Goal: Task Accomplishment & Management: Complete application form

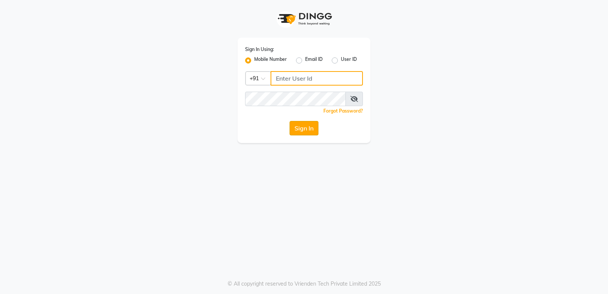
type input "9854547373"
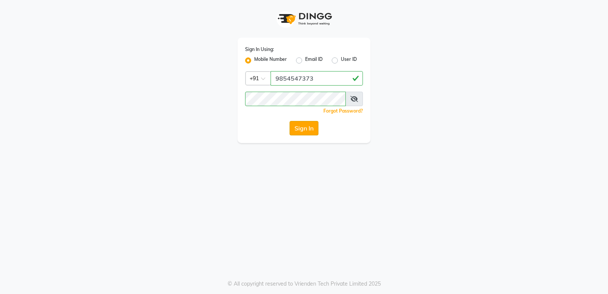
click at [308, 126] on button "Sign In" at bounding box center [303, 128] width 29 height 14
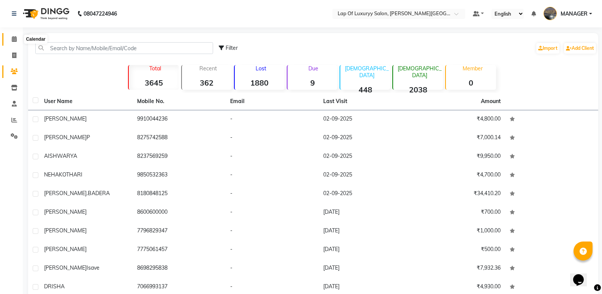
click at [13, 37] on icon at bounding box center [14, 39] width 5 height 6
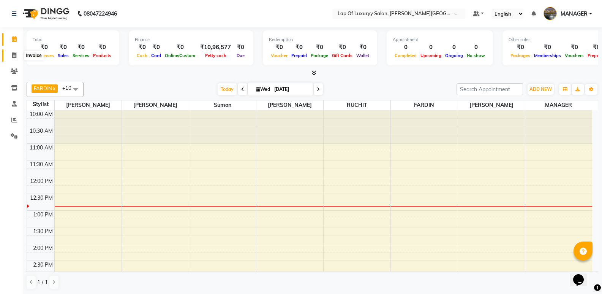
click at [17, 56] on span at bounding box center [14, 55] width 13 height 9
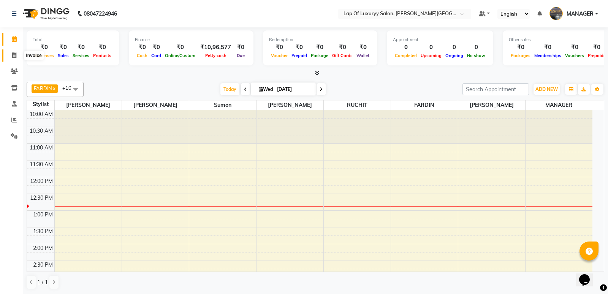
select select "17"
select select "service"
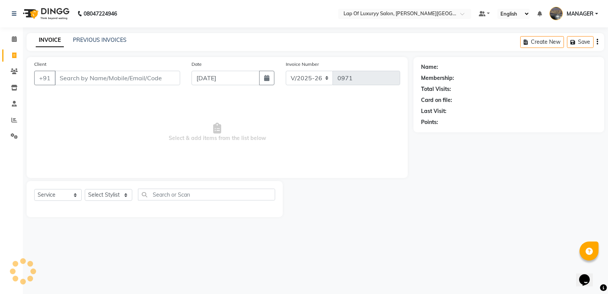
click at [156, 77] on input "Client" at bounding box center [117, 78] width 125 height 14
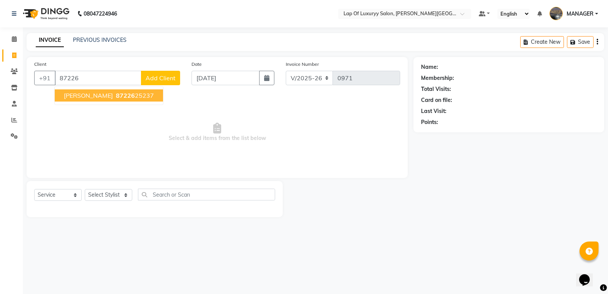
click at [125, 98] on span "87226" at bounding box center [125, 96] width 19 height 8
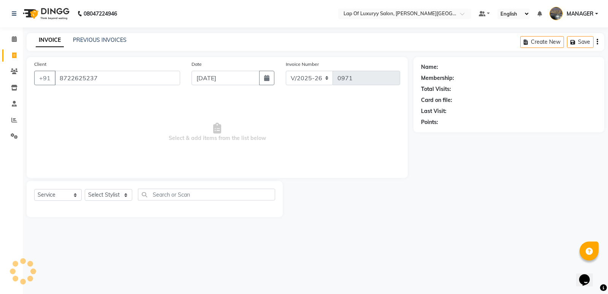
type input "8722625237"
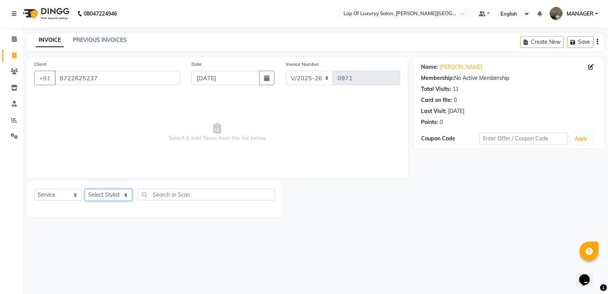
click at [99, 195] on select "Select Stylist [PERSON_NAME] [PERSON_NAME] MANAGER [PERSON_NAME] [PERSON_NAME] …" at bounding box center [108, 195] width 47 height 12
select select "21284"
click at [85, 189] on select "Select Stylist [PERSON_NAME] [PERSON_NAME] MANAGER [PERSON_NAME] [PERSON_NAME] …" at bounding box center [108, 195] width 47 height 12
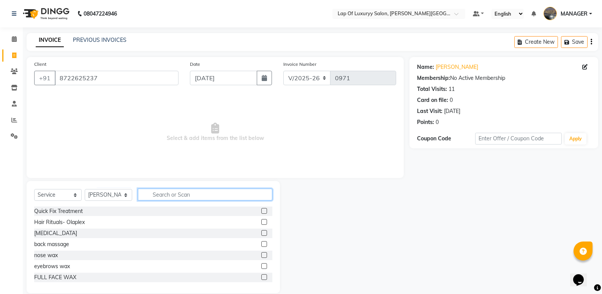
click at [166, 193] on input "text" at bounding box center [205, 194] width 134 height 12
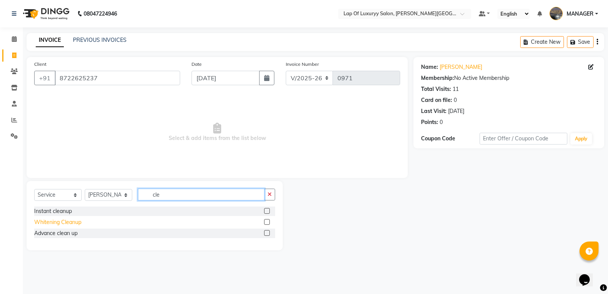
type input "cle"
drag, startPoint x: 52, startPoint y: 223, endPoint x: 97, endPoint y: 200, distance: 50.6
click at [53, 223] on div "Whitening Cleanup" at bounding box center [57, 222] width 47 height 8
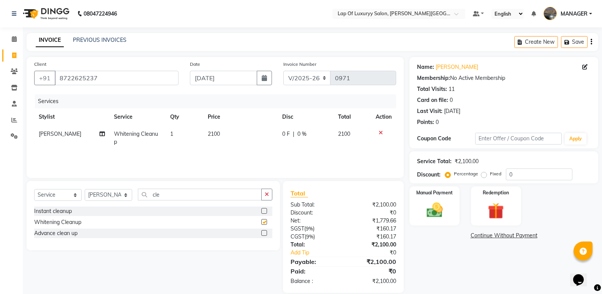
checkbox input "false"
click at [234, 131] on td "2100" at bounding box center [240, 137] width 74 height 25
select select "21284"
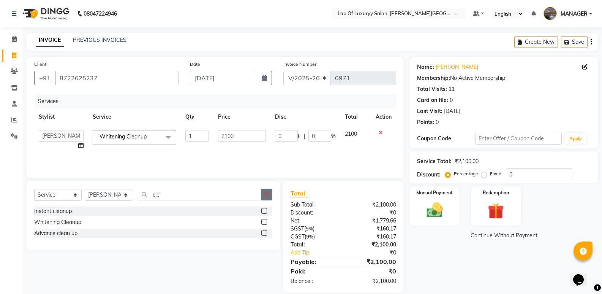
click at [270, 194] on button "button" at bounding box center [266, 194] width 11 height 12
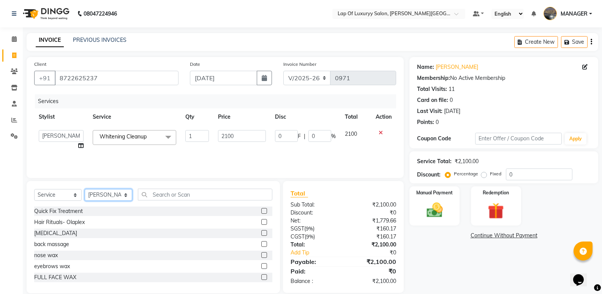
click at [103, 197] on select "Select Stylist [PERSON_NAME] [PERSON_NAME] MANAGER [PERSON_NAME] [PERSON_NAME] …" at bounding box center [108, 195] width 47 height 12
select select "79131"
click at [85, 189] on select "Select Stylist [PERSON_NAME] [PERSON_NAME] MANAGER [PERSON_NAME] [PERSON_NAME] …" at bounding box center [108, 195] width 47 height 12
click at [166, 187] on div "Select Service Product Membership Package Voucher Prepaid Gift Card Select Styl…" at bounding box center [153, 237] width 253 height 112
click at [165, 194] on input "text" at bounding box center [205, 194] width 134 height 12
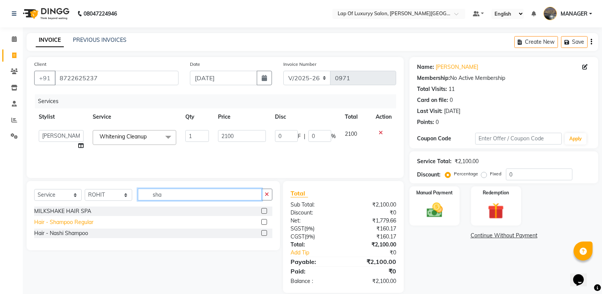
type input "sha"
click at [64, 221] on div "Hair - Shampoo Regular" at bounding box center [63, 222] width 59 height 8
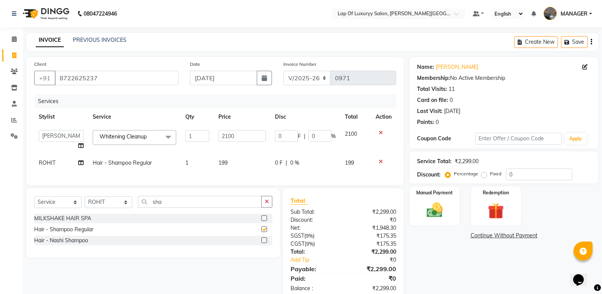
checkbox input "false"
click at [247, 160] on td "199" at bounding box center [242, 162] width 57 height 17
select select "79131"
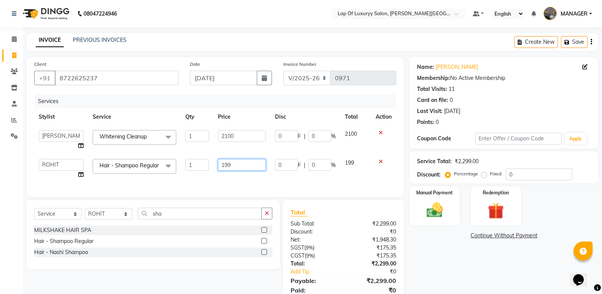
click at [247, 166] on input "199" at bounding box center [241, 165] width 47 height 12
type input "1"
type input "850"
click at [439, 280] on div "Name: [PERSON_NAME] Membership: No Active Membership Total Visits: 11 Card on f…" at bounding box center [506, 184] width 194 height 254
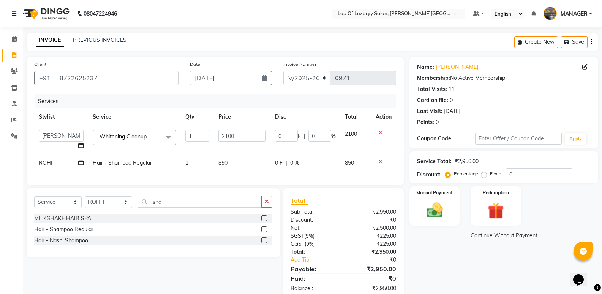
scroll to position [23, 0]
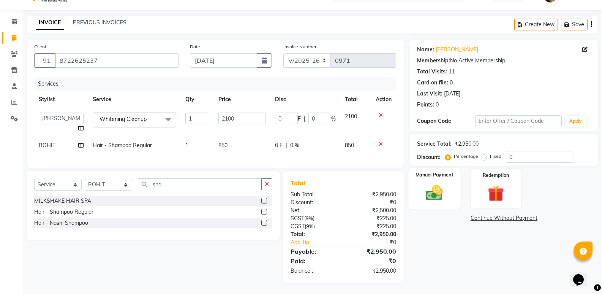
click at [439, 183] on img at bounding box center [434, 192] width 27 height 19
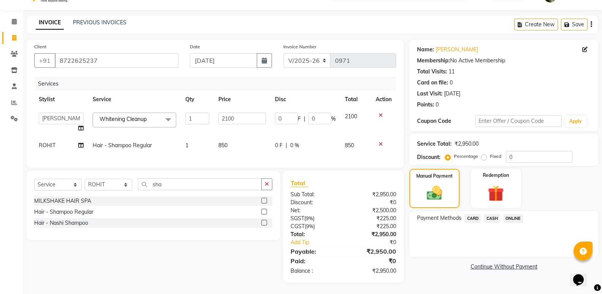
click at [518, 215] on span "ONLINE" at bounding box center [513, 218] width 20 height 9
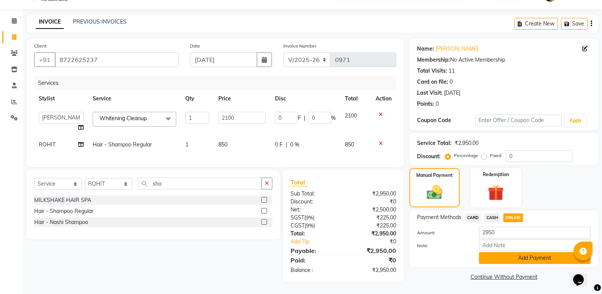
click at [513, 253] on button "Add Payment" at bounding box center [535, 258] width 112 height 12
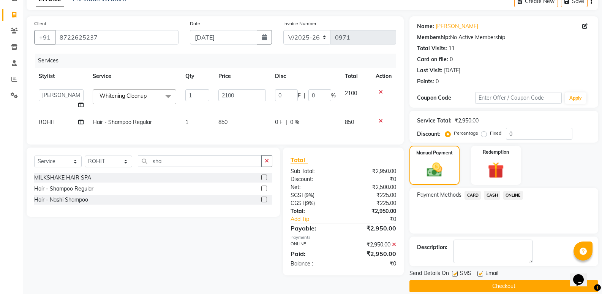
scroll to position [50, 0]
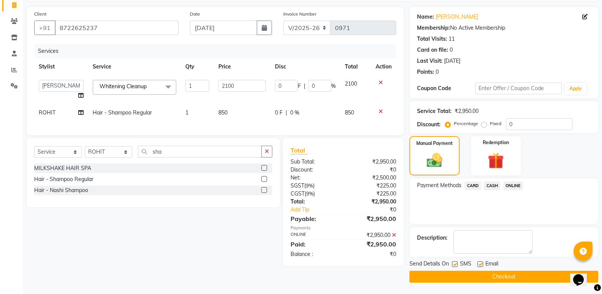
click at [479, 263] on label at bounding box center [480, 264] width 6 height 6
click at [479, 263] on input "checkbox" at bounding box center [479, 264] width 5 height 5
checkbox input "false"
click at [457, 265] on label at bounding box center [455, 264] width 6 height 6
click at [457, 265] on input "checkbox" at bounding box center [454, 264] width 5 height 5
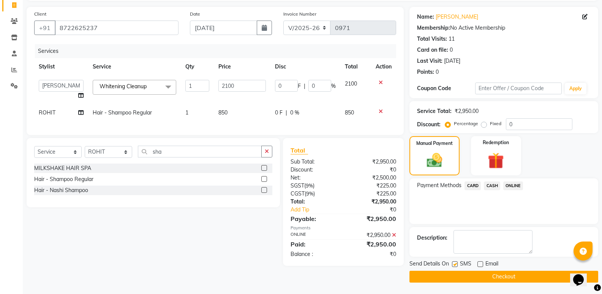
checkbox input "false"
click at [455, 272] on button "Checkout" at bounding box center [503, 276] width 189 height 12
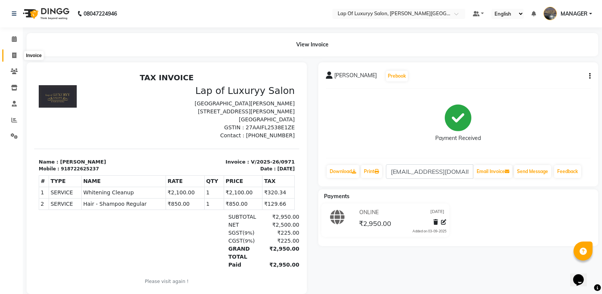
click at [14, 56] on icon at bounding box center [14, 55] width 4 height 6
select select "service"
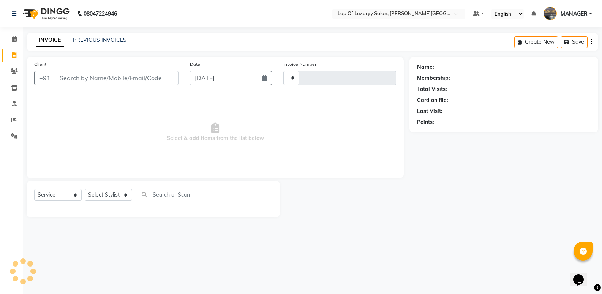
type input "0972"
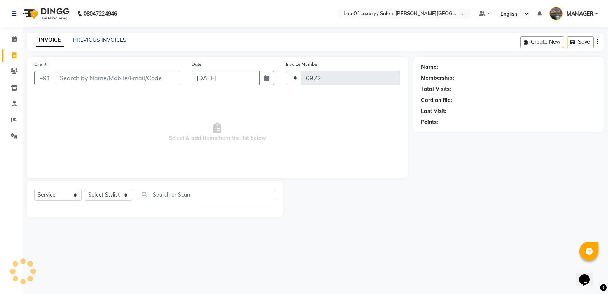
select select "17"
click at [81, 77] on input "Client" at bounding box center [117, 78] width 125 height 14
type input "8605765327"
click at [162, 81] on span "Add Client" at bounding box center [160, 78] width 30 height 8
select select "22"
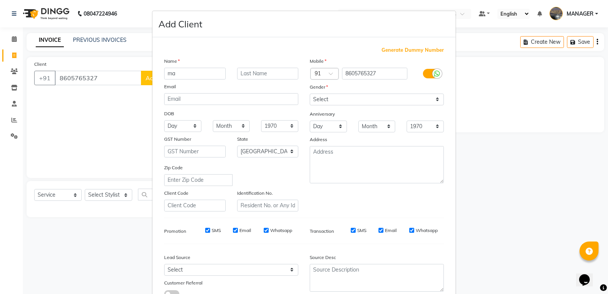
type input "m"
type input "[PERSON_NAME]"
click at [319, 99] on select "Select [DEMOGRAPHIC_DATA] [DEMOGRAPHIC_DATA] Other Prefer Not To Say" at bounding box center [377, 99] width 134 height 12
select select "[DEMOGRAPHIC_DATA]"
click at [310, 93] on select "Select [DEMOGRAPHIC_DATA] [DEMOGRAPHIC_DATA] Other Prefer Not To Say" at bounding box center [377, 99] width 134 height 12
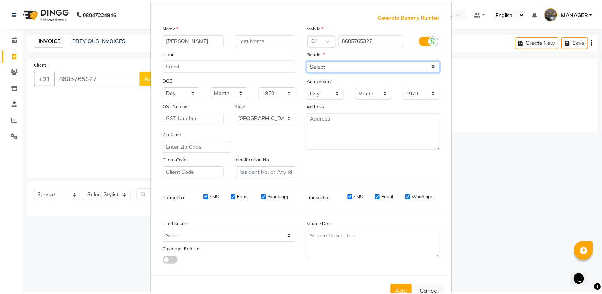
scroll to position [57, 0]
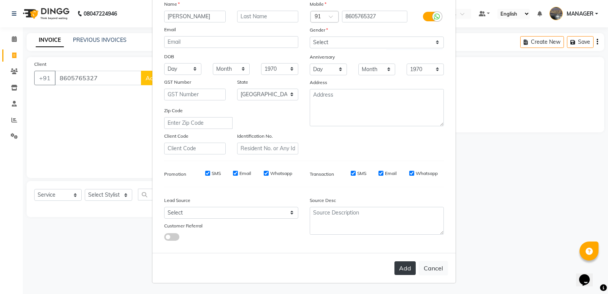
click at [401, 271] on button "Add" at bounding box center [404, 268] width 21 height 14
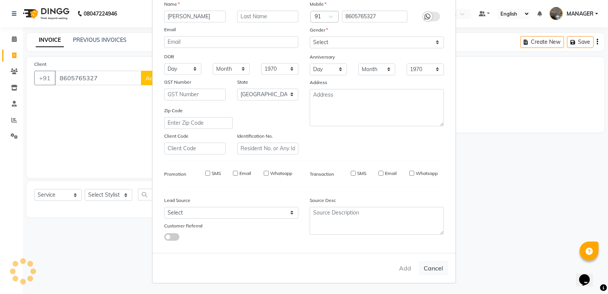
select select
select select "null"
select select
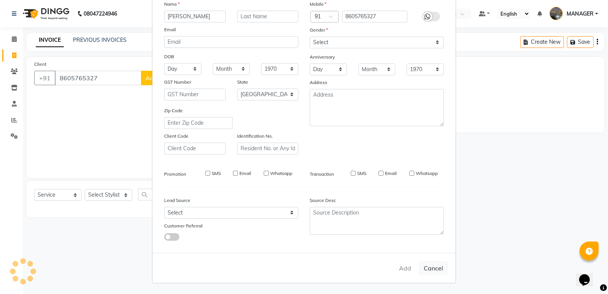
select select
checkbox input "false"
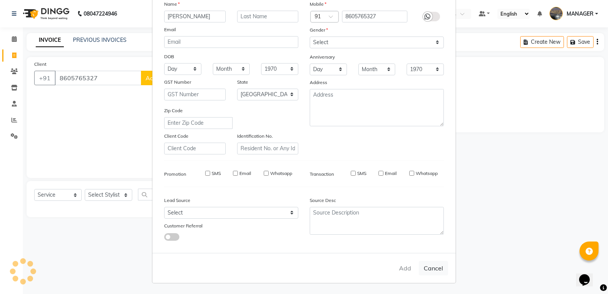
checkbox input "false"
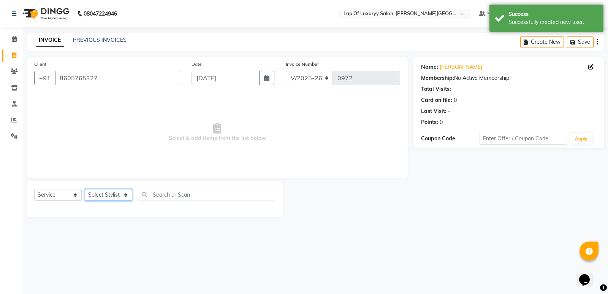
click at [98, 192] on select "Select Stylist [PERSON_NAME] [PERSON_NAME] MANAGER [PERSON_NAME] [PERSON_NAME] …" at bounding box center [108, 195] width 47 height 12
select select "79131"
click at [85, 189] on select "Select Stylist [PERSON_NAME] [PERSON_NAME] MANAGER [PERSON_NAME] [PERSON_NAME] …" at bounding box center [108, 195] width 47 height 12
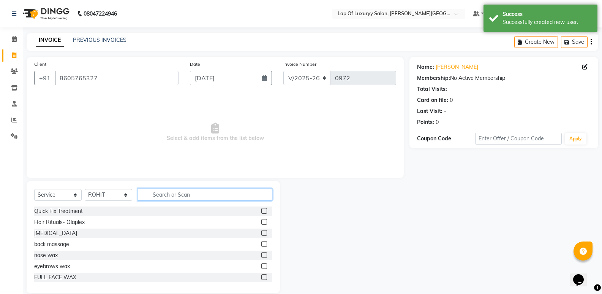
click at [174, 199] on input "text" at bounding box center [205, 194] width 134 height 12
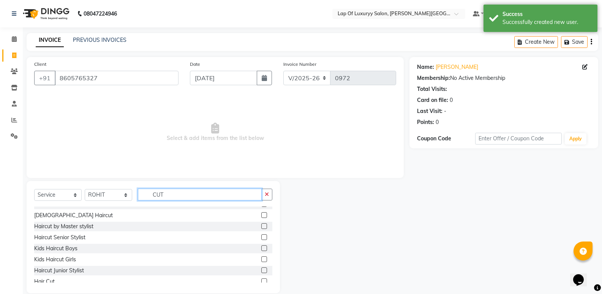
scroll to position [12, 0]
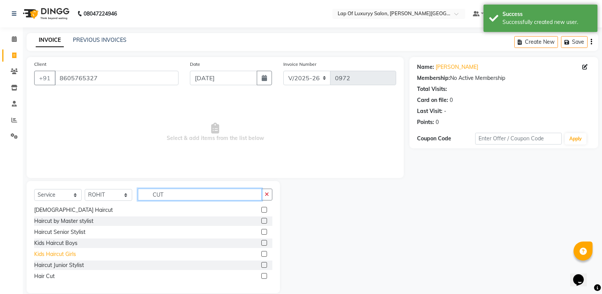
type input "CUT"
click at [70, 251] on div "Kids Haircut Girls" at bounding box center [55, 254] width 42 height 8
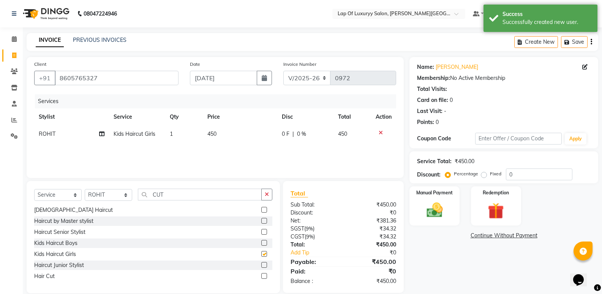
checkbox input "false"
click at [229, 131] on td "450" at bounding box center [240, 133] width 75 height 17
select select "79131"
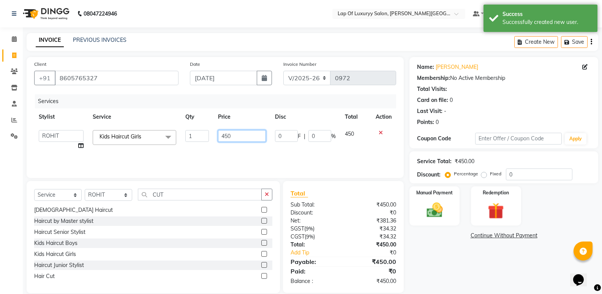
click at [237, 133] on input "450" at bounding box center [241, 136] width 47 height 12
type input "4"
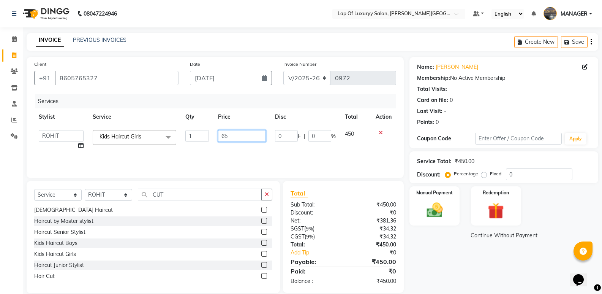
type input "650"
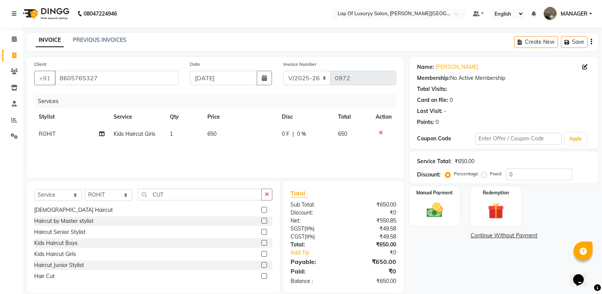
click at [468, 278] on div "Name: [PERSON_NAME] Membership: No Active Membership Total Visits: Card on file…" at bounding box center [506, 175] width 194 height 236
click at [436, 212] on img at bounding box center [434, 209] width 27 height 19
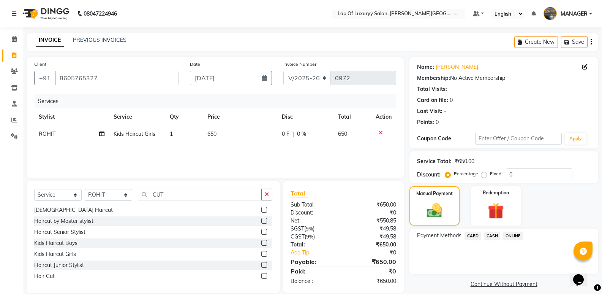
click at [519, 238] on span "ONLINE" at bounding box center [513, 235] width 20 height 9
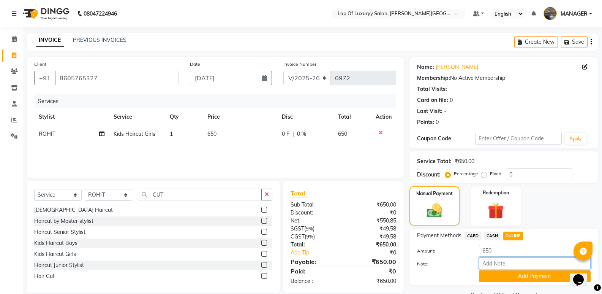
click at [520, 268] on input "Note:" at bounding box center [535, 263] width 112 height 12
click at [520, 270] on button "Add Payment" at bounding box center [535, 276] width 112 height 12
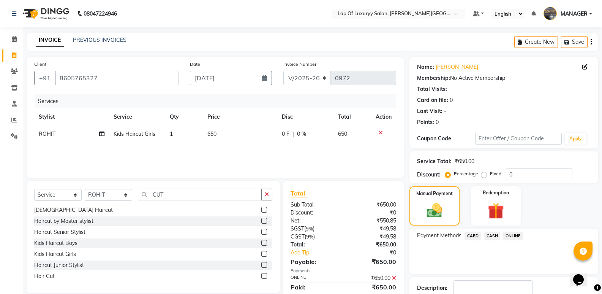
scroll to position [50, 0]
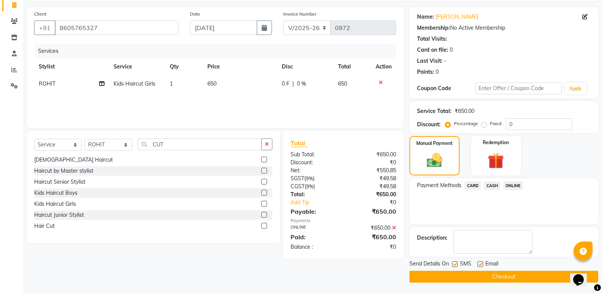
click at [479, 263] on label at bounding box center [480, 264] width 6 height 6
click at [479, 263] on input "checkbox" at bounding box center [479, 264] width 5 height 5
checkbox input "false"
click at [438, 274] on button "Checkout" at bounding box center [503, 276] width 189 height 12
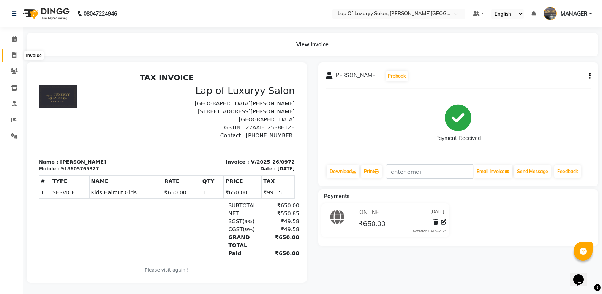
click at [17, 54] on span at bounding box center [14, 55] width 13 height 9
select select "17"
select select "service"
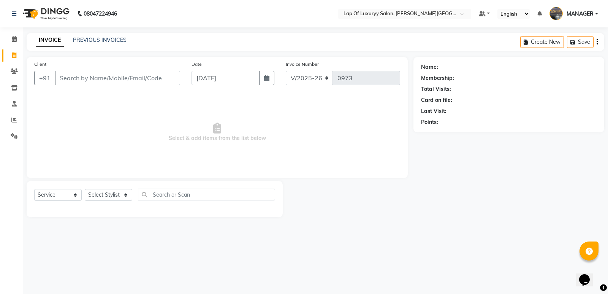
click at [70, 81] on input "Client" at bounding box center [117, 78] width 125 height 14
type input "V"
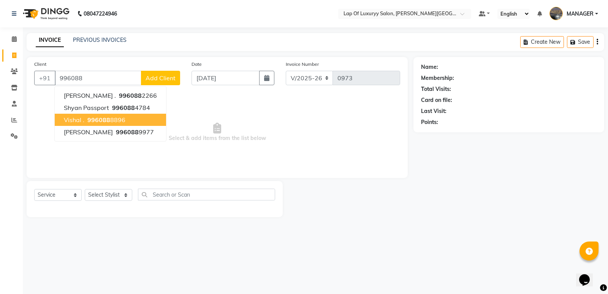
click at [126, 120] on button "Vishal . 996088 8896" at bounding box center [110, 120] width 111 height 12
type input "9960888896"
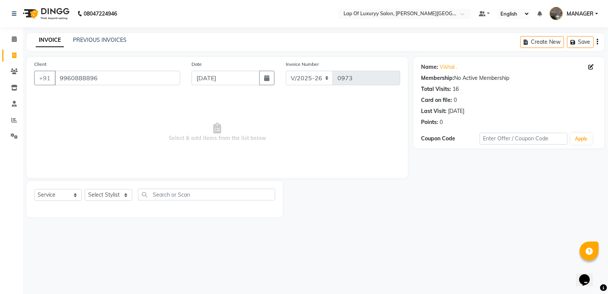
click at [585, 67] on div "Name: [PERSON_NAME] ." at bounding box center [508, 67] width 175 height 8
click at [589, 66] on icon at bounding box center [590, 66] width 5 height 5
select select "15"
select select "08"
select select "2023"
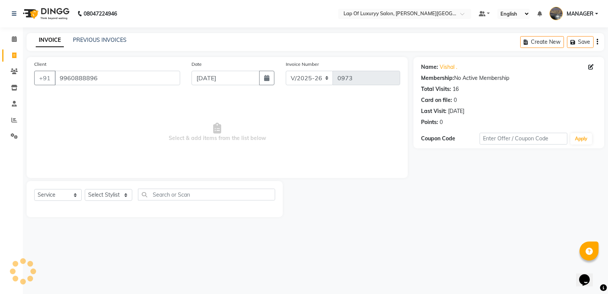
select select "22"
select select "[DEMOGRAPHIC_DATA]"
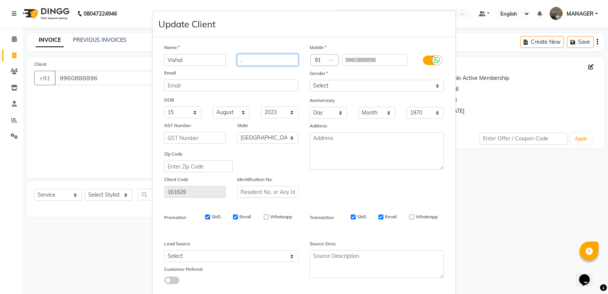
click at [252, 60] on input "." at bounding box center [268, 60] width 62 height 12
type input "[PERSON_NAME]"
click at [197, 59] on input "Vishal" at bounding box center [195, 60] width 62 height 12
type input "V"
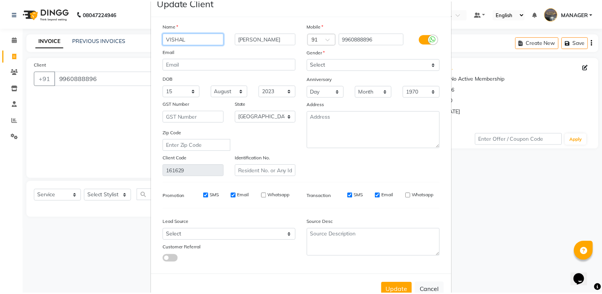
scroll to position [43, 0]
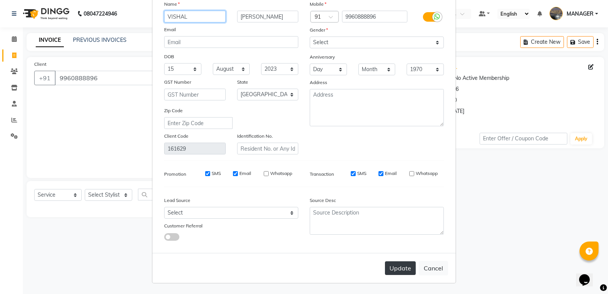
type input "VISHAL"
click at [403, 273] on button "Update" at bounding box center [400, 268] width 31 height 14
select select
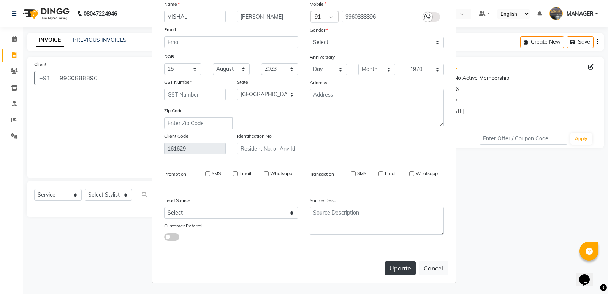
select select "null"
select select
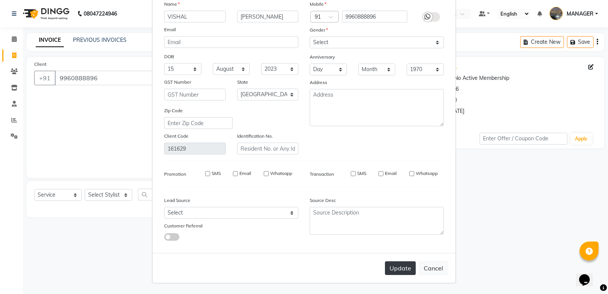
checkbox input "false"
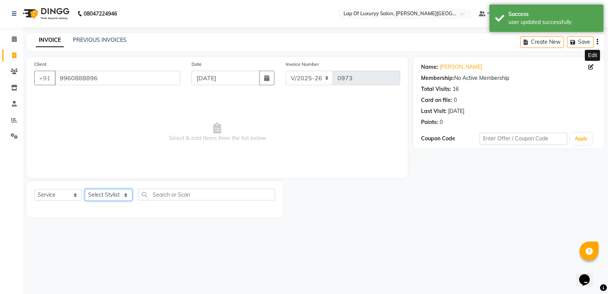
click at [116, 198] on select "Select Stylist [PERSON_NAME] [PERSON_NAME] MANAGER [PERSON_NAME] [PERSON_NAME] …" at bounding box center [108, 195] width 47 height 12
select select "50447"
click at [85, 189] on select "Select Stylist [PERSON_NAME] [PERSON_NAME] MANAGER [PERSON_NAME] [PERSON_NAME] …" at bounding box center [108, 195] width 47 height 12
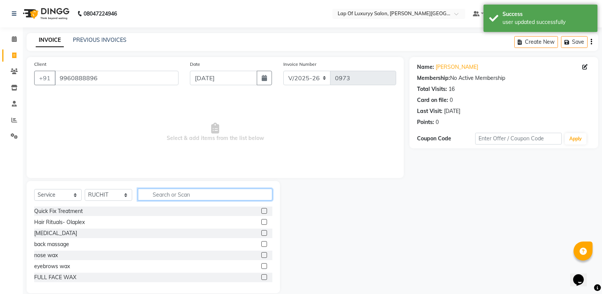
click at [169, 190] on input "text" at bounding box center [205, 194] width 134 height 12
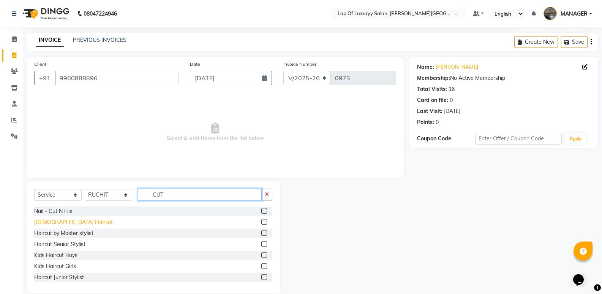
type input "CUT"
click at [61, 223] on div "[DEMOGRAPHIC_DATA] Haircut" at bounding box center [73, 222] width 79 height 8
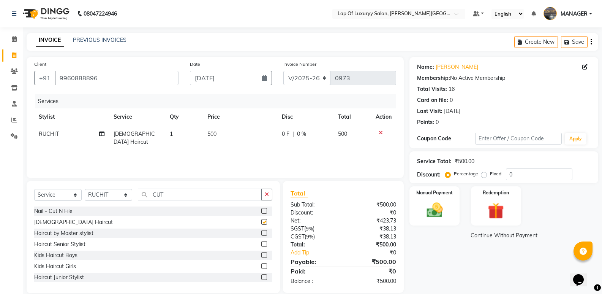
checkbox input "false"
click at [212, 148] on div "Services Stylist Service Qty Price Disc Total Action [PERSON_NAME] [DEMOGRAPHIC…" at bounding box center [215, 132] width 362 height 76
click at [254, 134] on td "500" at bounding box center [240, 137] width 75 height 25
select select "50447"
click at [254, 134] on input "500" at bounding box center [241, 136] width 47 height 12
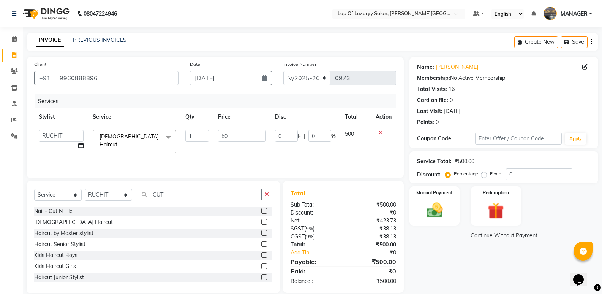
type input "5"
type input "700"
click at [485, 246] on div "Name: [PERSON_NAME] Membership: No Active Membership Total Visits: 16 Card on f…" at bounding box center [506, 175] width 194 height 236
click at [435, 208] on img at bounding box center [434, 209] width 27 height 19
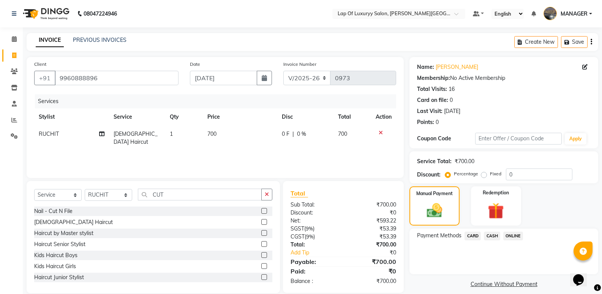
click at [510, 237] on span "ONLINE" at bounding box center [513, 235] width 20 height 9
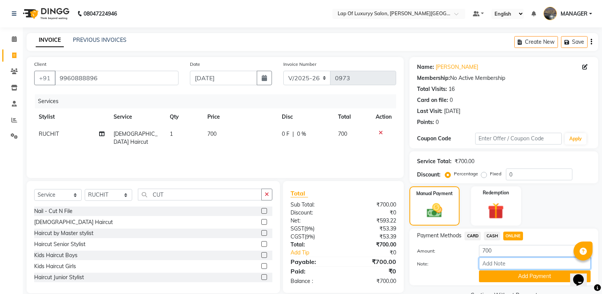
click at [505, 267] on input "Note:" at bounding box center [535, 263] width 112 height 12
click at [505, 273] on button "Add Payment" at bounding box center [535, 276] width 112 height 12
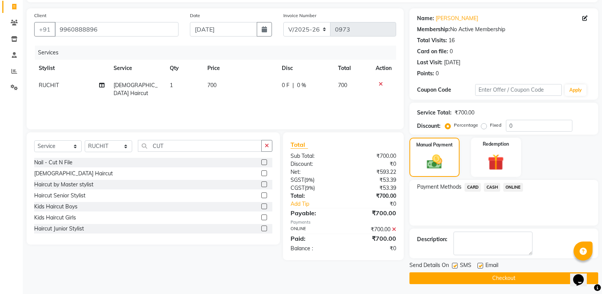
scroll to position [50, 0]
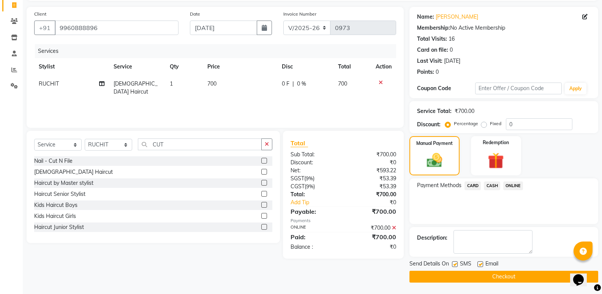
click at [483, 264] on label at bounding box center [480, 264] width 6 height 6
click at [482, 264] on input "checkbox" at bounding box center [479, 264] width 5 height 5
checkbox input "false"
click at [478, 273] on button "Checkout" at bounding box center [503, 276] width 189 height 12
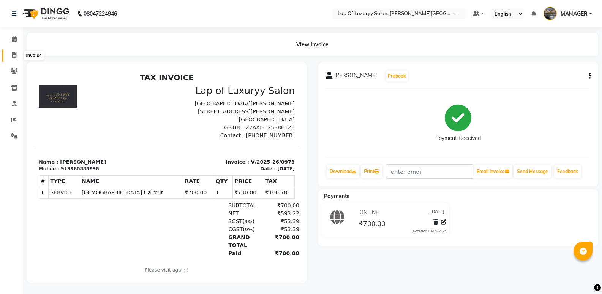
click at [15, 56] on icon at bounding box center [14, 55] width 4 height 6
select select "service"
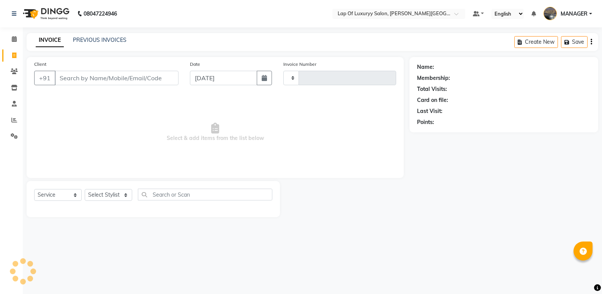
type input "0974"
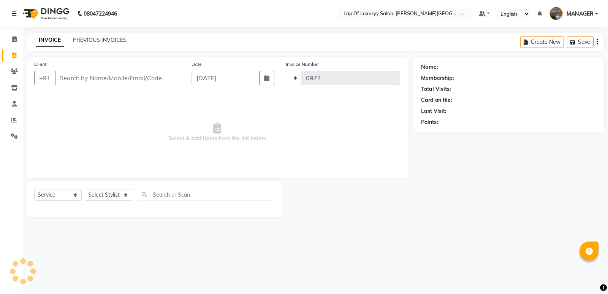
select select "17"
click at [13, 38] on icon at bounding box center [14, 39] width 5 height 6
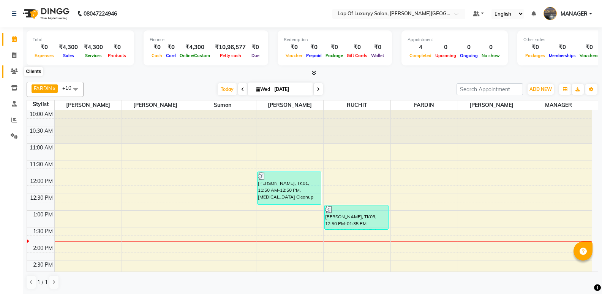
click at [13, 67] on span at bounding box center [14, 71] width 13 height 9
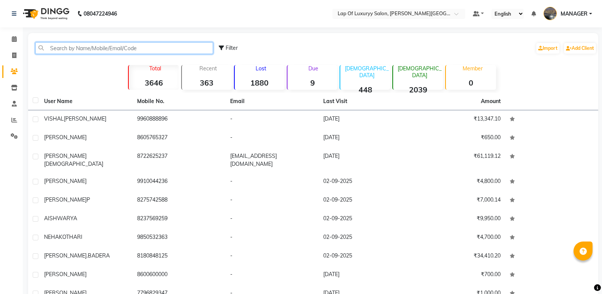
click at [139, 49] on input "text" at bounding box center [124, 48] width 178 height 12
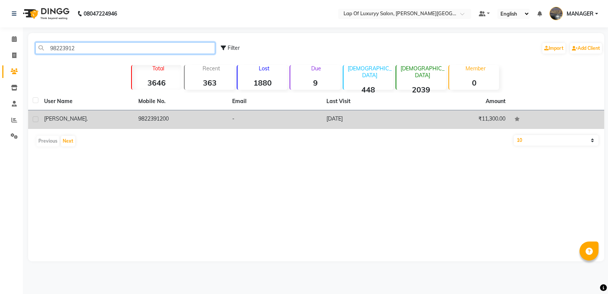
type input "98223912"
click at [231, 120] on td "-" at bounding box center [275, 119] width 94 height 19
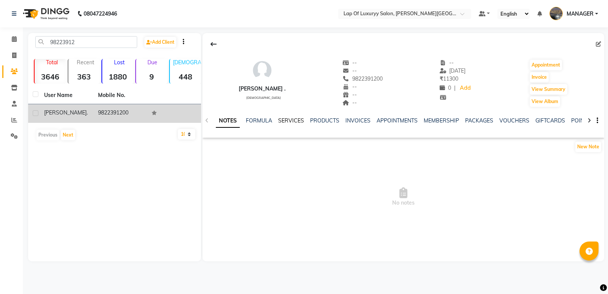
click at [297, 122] on link "SERVICES" at bounding box center [291, 120] width 26 height 7
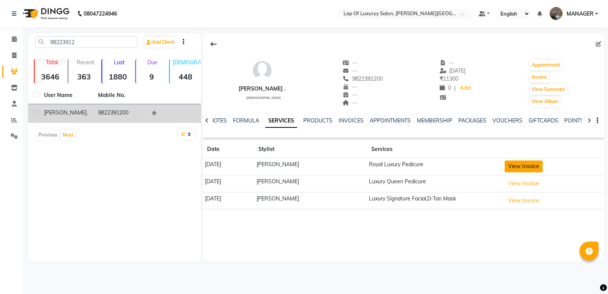
click at [520, 169] on button "View Invoice" at bounding box center [523, 166] width 38 height 12
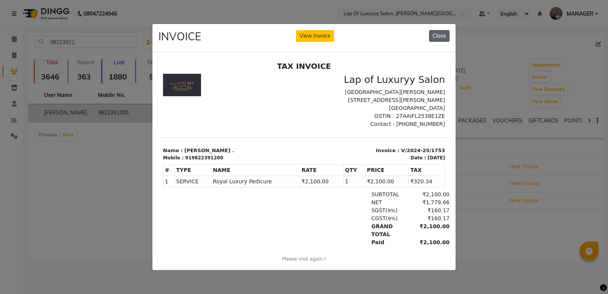
click at [440, 34] on button "Close" at bounding box center [439, 36] width 21 height 12
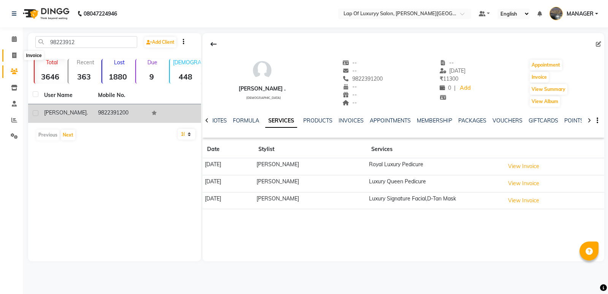
click at [11, 52] on span at bounding box center [14, 55] width 13 height 9
select select "service"
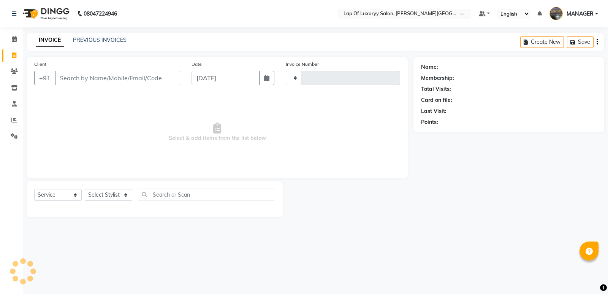
type input "0974"
select select "17"
click at [81, 81] on input "Client" at bounding box center [117, 78] width 125 height 14
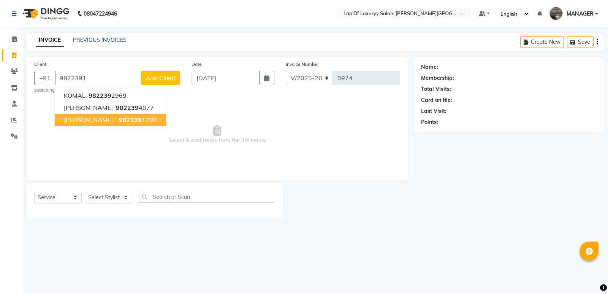
click at [117, 121] on ngb-highlight "982239 1200" at bounding box center [136, 120] width 39 height 8
type input "9822391200"
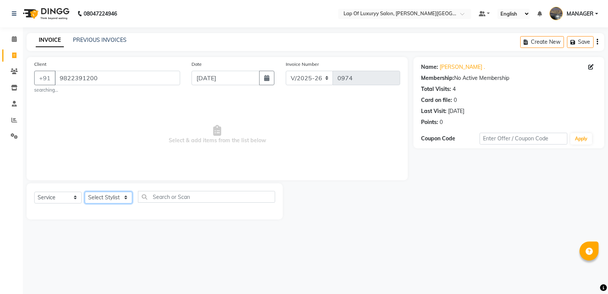
click at [109, 193] on select "Select Stylist [PERSON_NAME] [PERSON_NAME] MANAGER [PERSON_NAME] [PERSON_NAME] …" at bounding box center [108, 197] width 47 height 12
select select "65995"
click at [85, 191] on select "Select Stylist [PERSON_NAME] [PERSON_NAME] MANAGER [PERSON_NAME] [PERSON_NAME] …" at bounding box center [108, 197] width 47 height 12
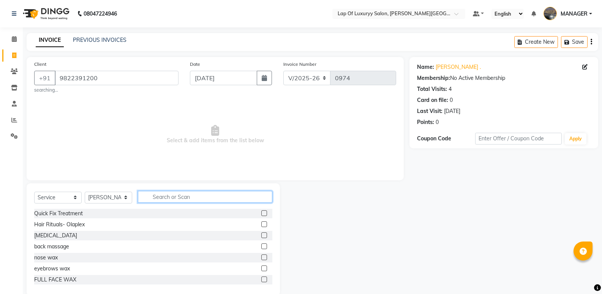
click at [180, 195] on input "text" at bounding box center [205, 197] width 134 height 12
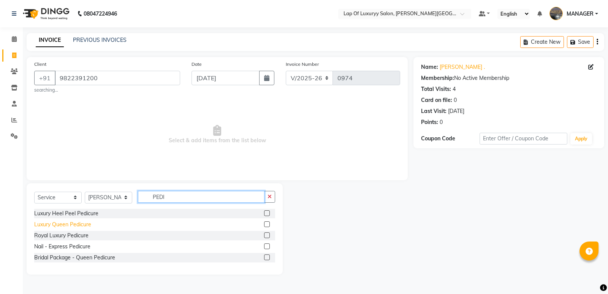
type input "PEDI"
click at [67, 225] on div "Luxury Queen Pedicure" at bounding box center [62, 224] width 57 height 8
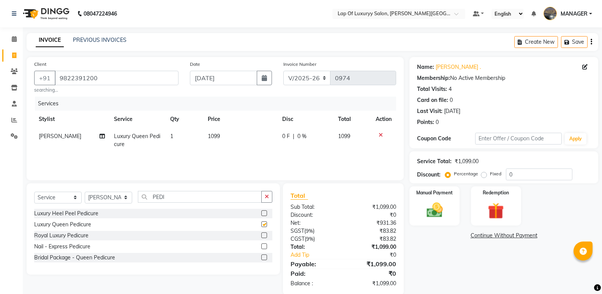
checkbox input "false"
click at [240, 144] on td "1099" at bounding box center [240, 140] width 74 height 25
select select "65995"
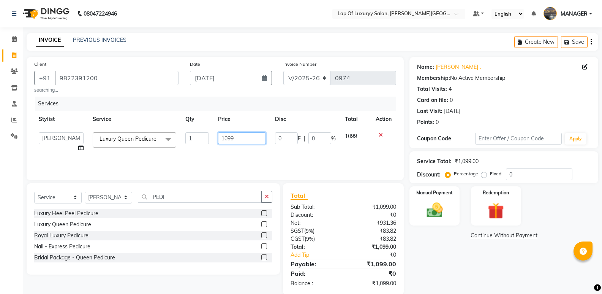
click at [253, 137] on input "1099" at bounding box center [241, 138] width 47 height 12
type input "1400"
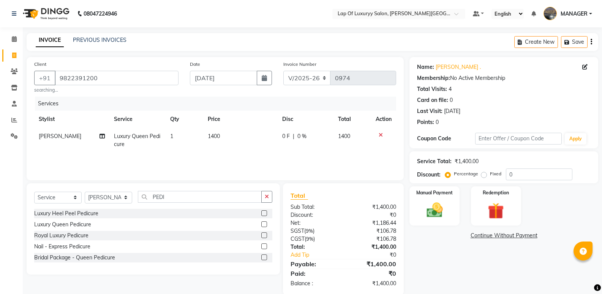
drag, startPoint x: 441, startPoint y: 255, endPoint x: 435, endPoint y: 223, distance: 32.9
click at [441, 254] on div "Name: [PERSON_NAME] . Membership: No Active Membership Total Visits: 4 Card on …" at bounding box center [506, 176] width 194 height 238
click at [430, 207] on img at bounding box center [434, 209] width 27 height 19
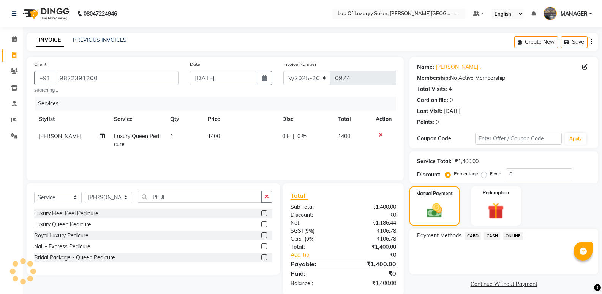
click at [509, 233] on span "ONLINE" at bounding box center [513, 235] width 20 height 9
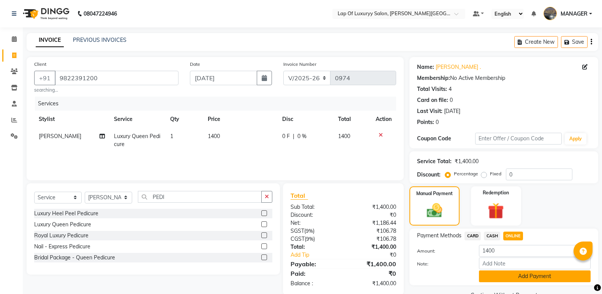
click at [513, 272] on button "Add Payment" at bounding box center [535, 276] width 112 height 12
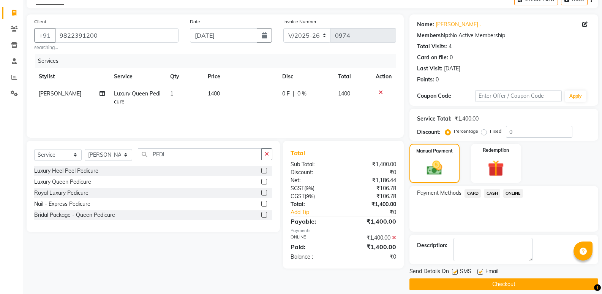
scroll to position [50, 0]
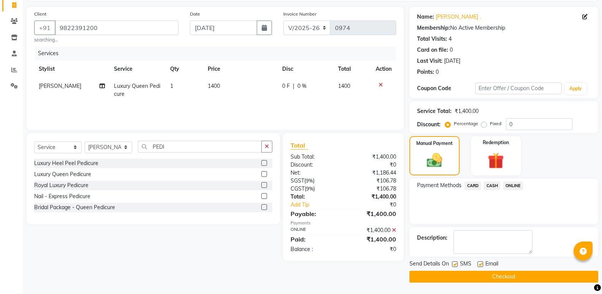
click at [483, 263] on div "Email" at bounding box center [490, 263] width 27 height 9
click at [482, 264] on label at bounding box center [480, 264] width 6 height 6
click at [482, 264] on input "checkbox" at bounding box center [479, 264] width 5 height 5
checkbox input "false"
click at [454, 274] on button "Checkout" at bounding box center [503, 276] width 189 height 12
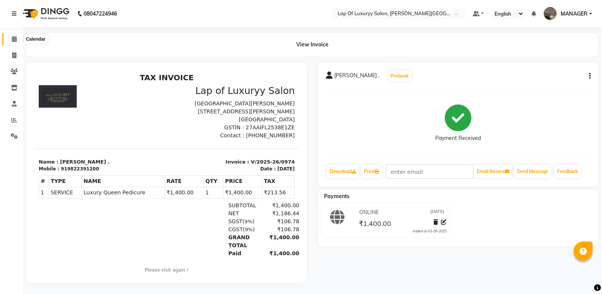
click at [20, 38] on span at bounding box center [14, 39] width 13 height 9
